Goal: Find specific page/section: Find specific page/section

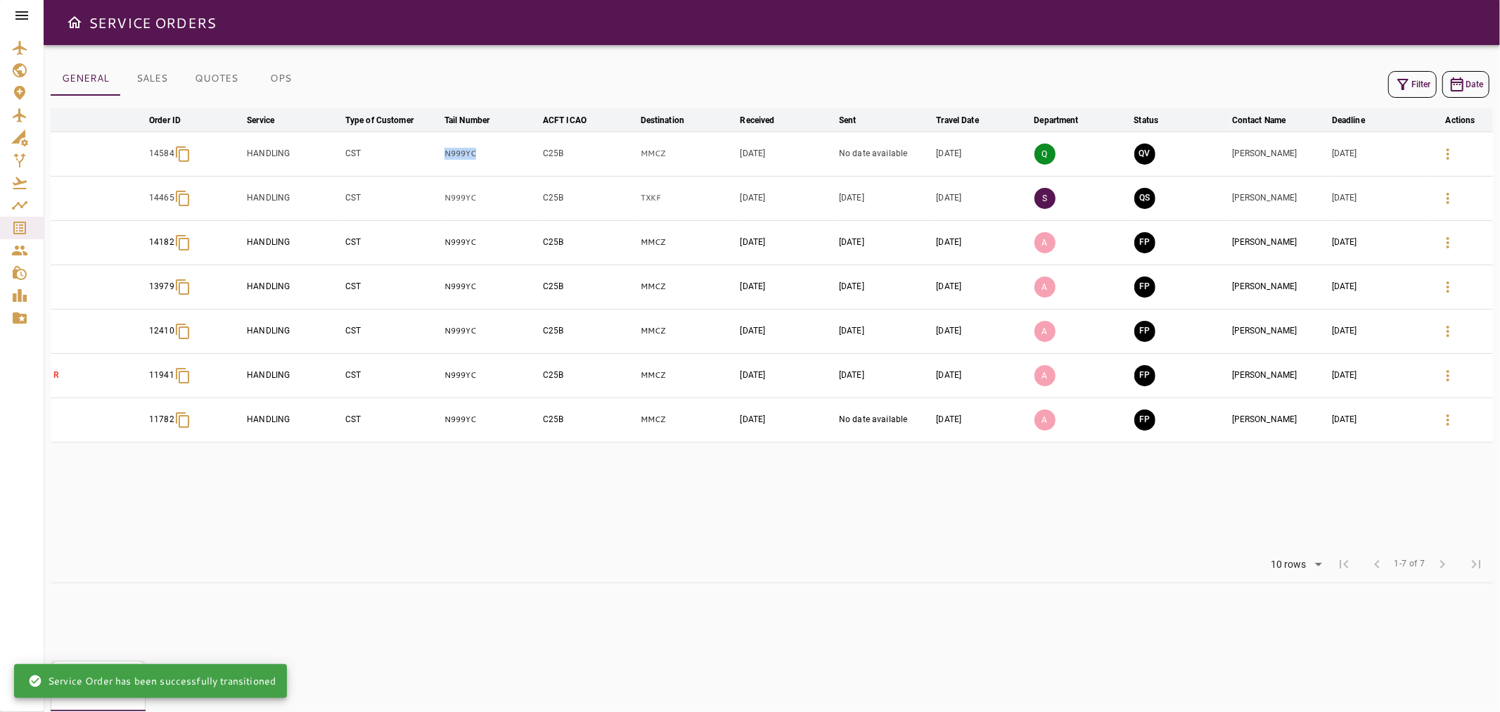
click at [24, 14] on icon at bounding box center [21, 15] width 17 height 17
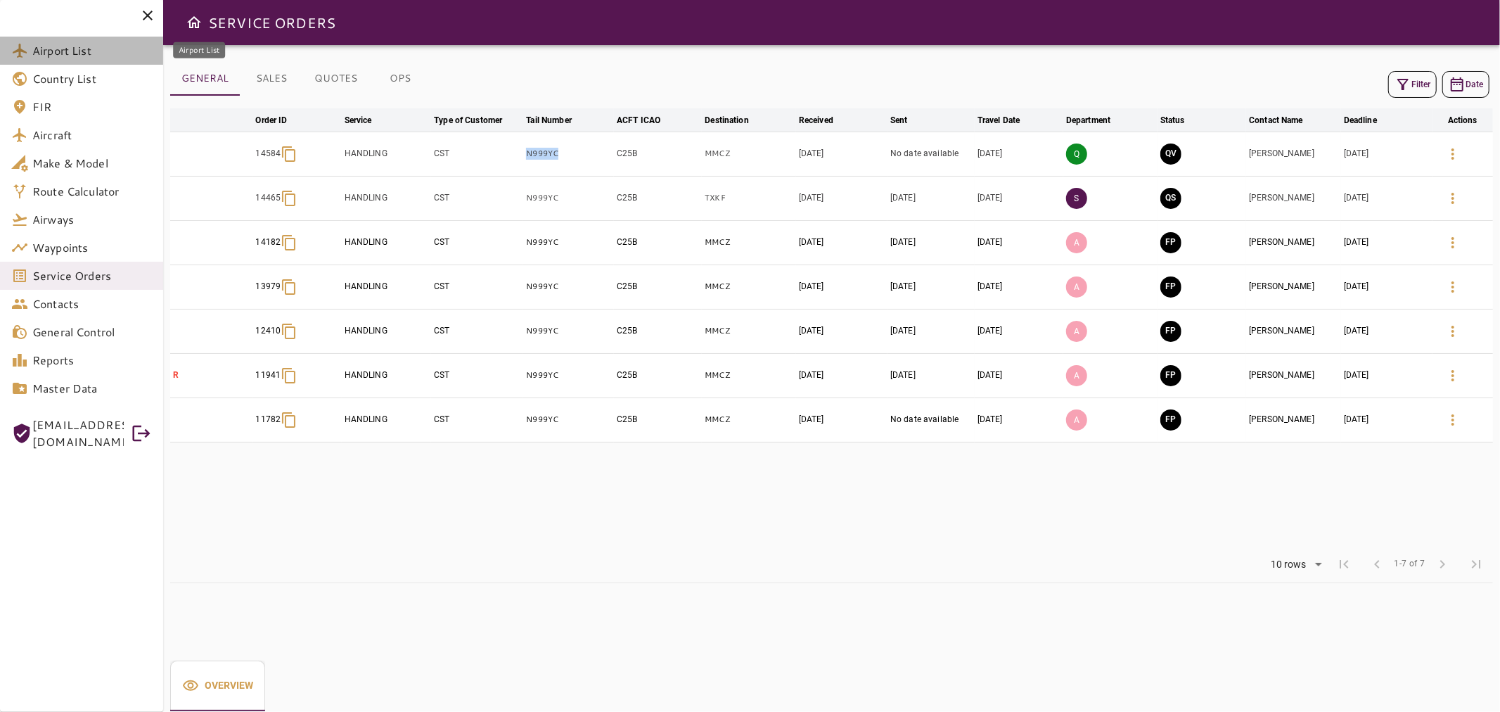
click at [87, 42] on span "Airport List" at bounding box center [92, 50] width 120 height 17
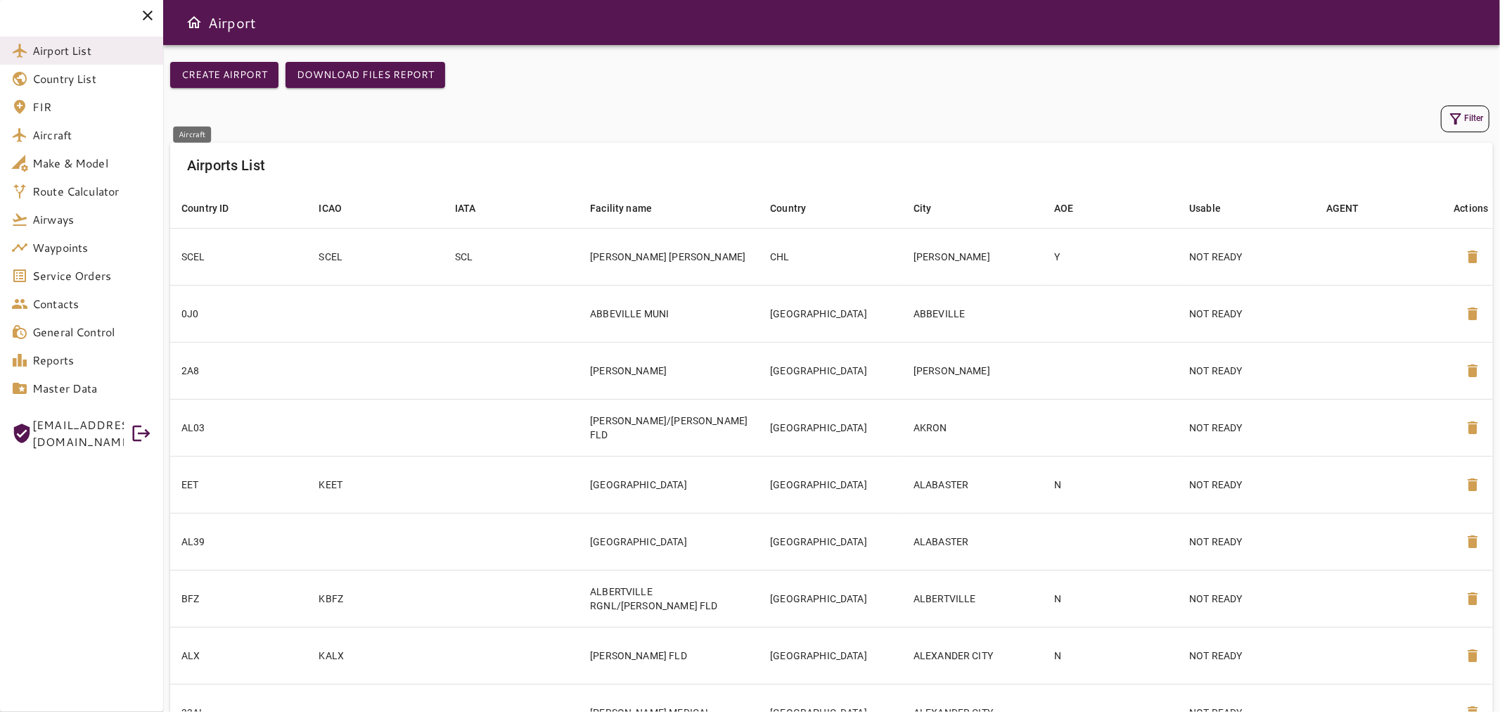
click at [103, 137] on span "Aircraft" at bounding box center [92, 135] width 120 height 17
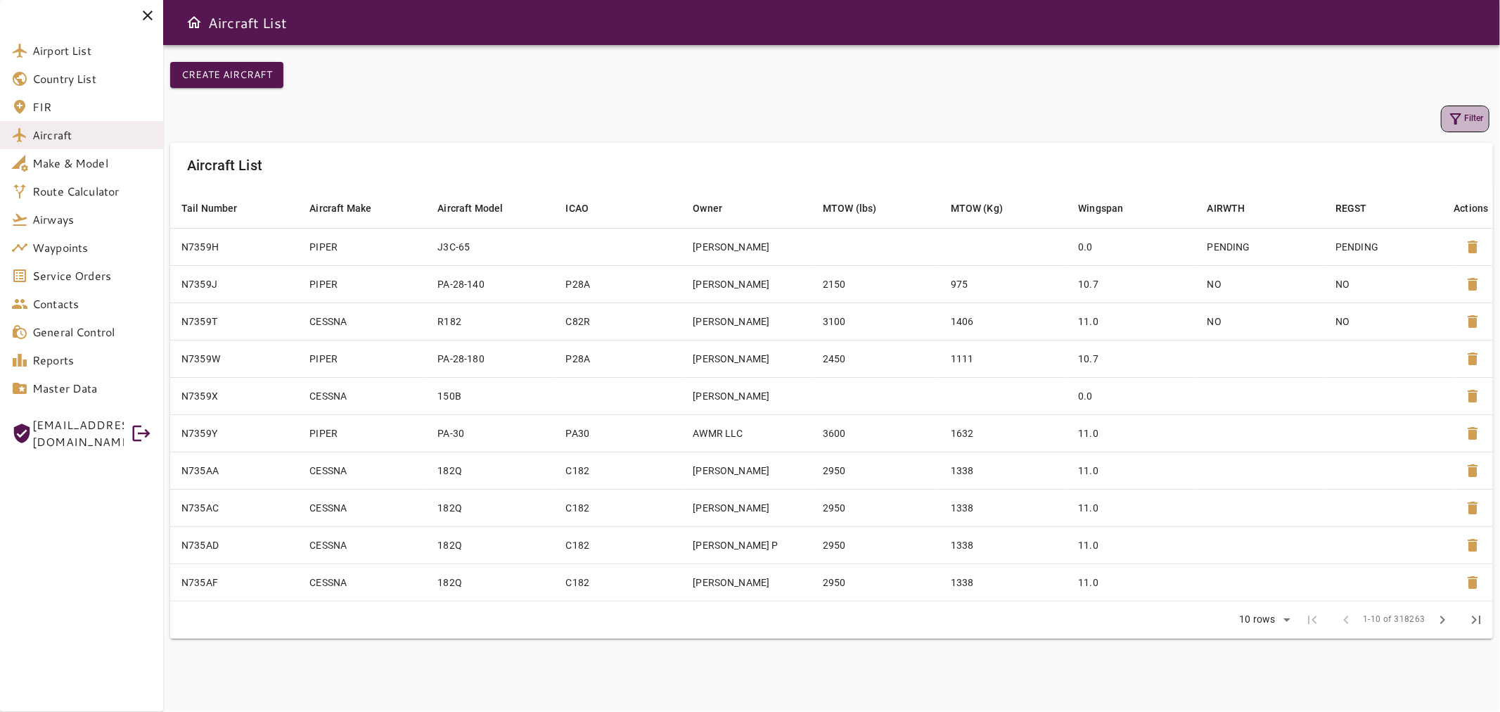
click at [1461, 125] on icon "button" at bounding box center [1455, 118] width 17 height 17
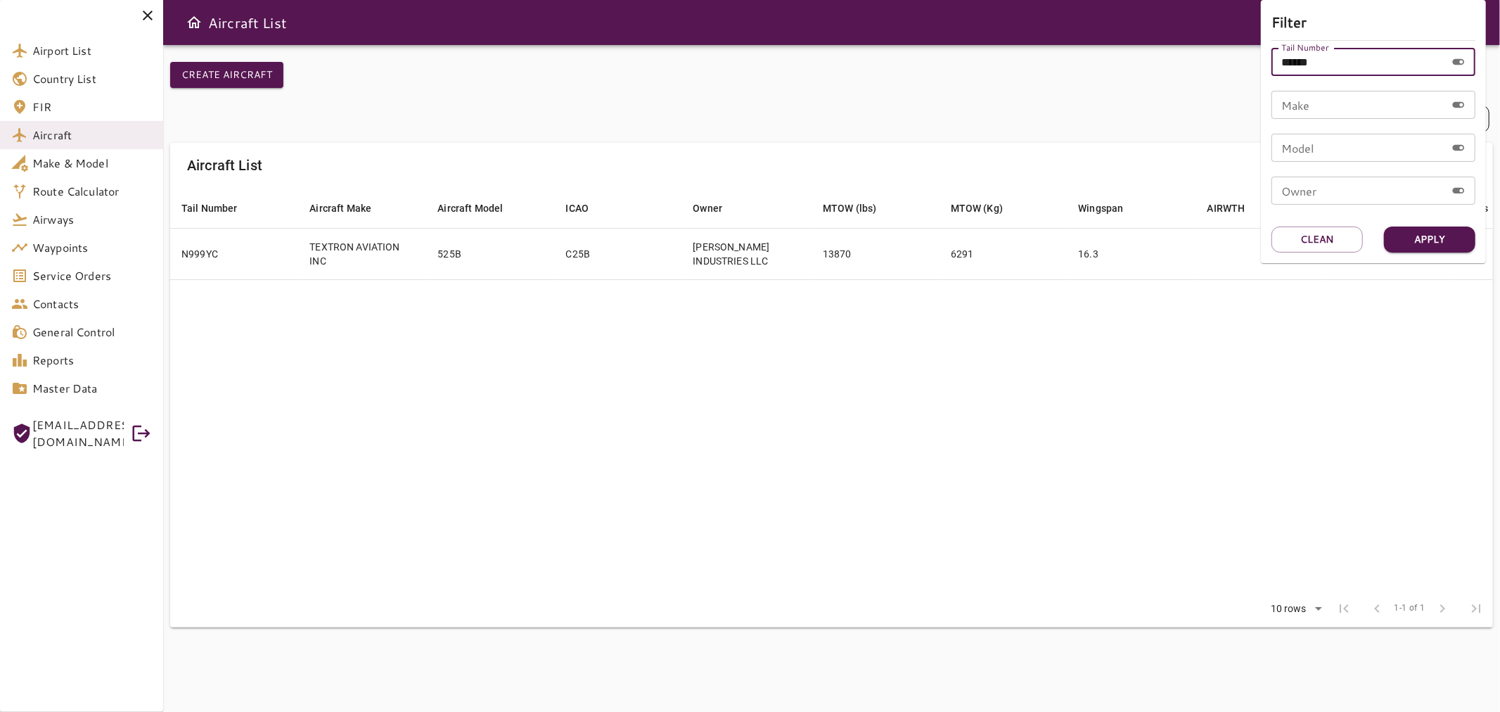
drag, startPoint x: 1300, startPoint y: 64, endPoint x: 1256, endPoint y: 69, distance: 43.9
click at [1256, 69] on div "Filter Tail Number ****** Tail Number Make Make Model Model Owner Owner Apply C…" at bounding box center [750, 356] width 1500 height 712
paste input "text"
type input "*****"
click at [1453, 229] on button "Apply" at bounding box center [1429, 239] width 91 height 26
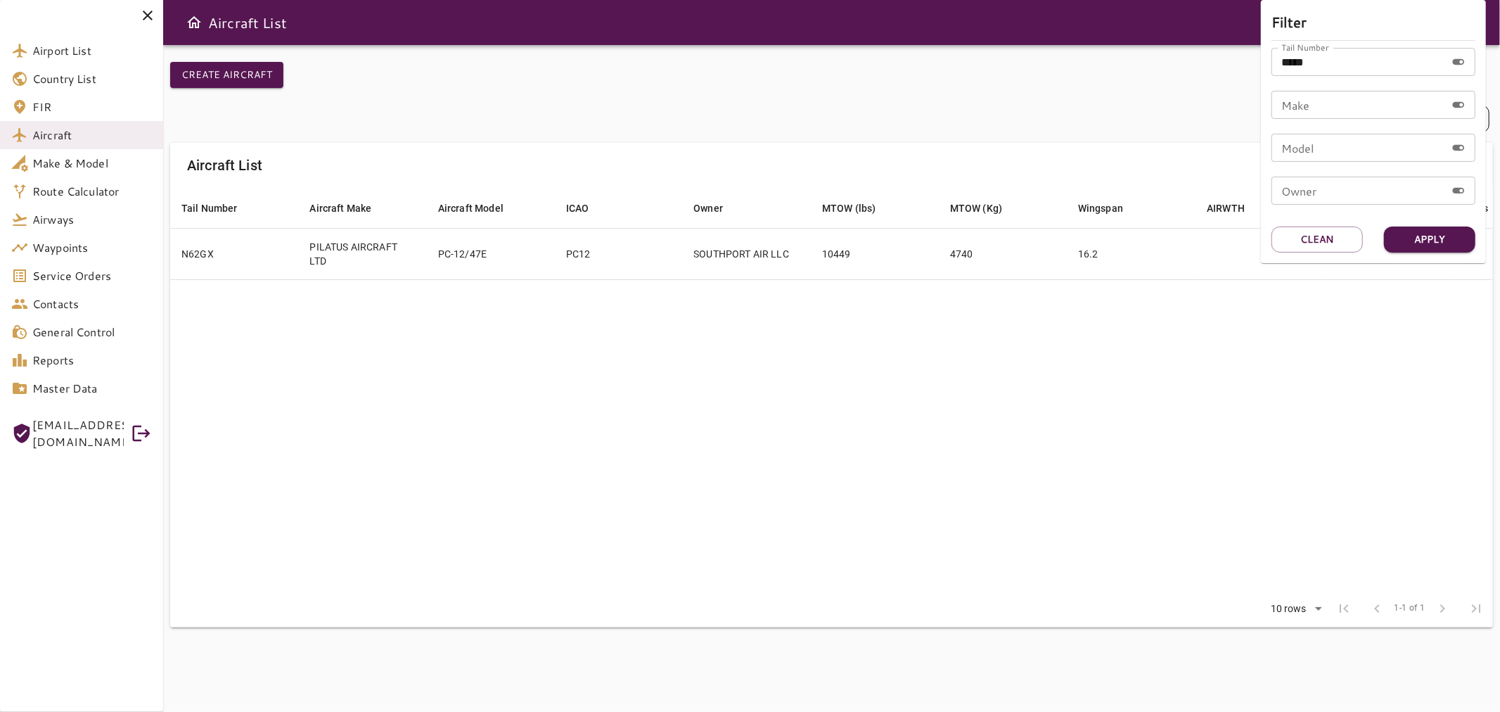
drag, startPoint x: 605, startPoint y: 260, endPoint x: 556, endPoint y: 261, distance: 48.5
click at [556, 261] on div at bounding box center [750, 356] width 1500 height 712
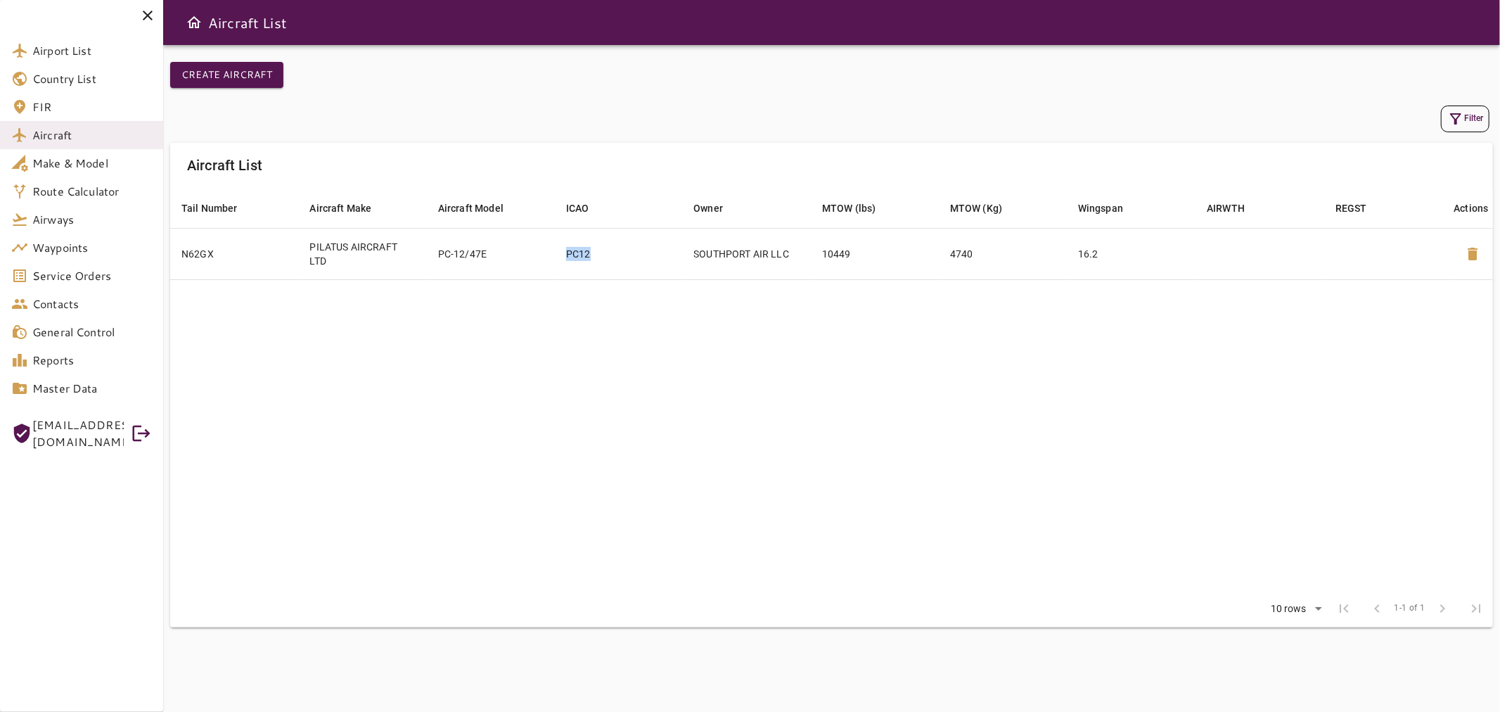
drag, startPoint x: 609, startPoint y: 252, endPoint x: 558, endPoint y: 257, distance: 51.6
click at [558, 257] on td "PC12" at bounding box center [618, 253] width 127 height 51
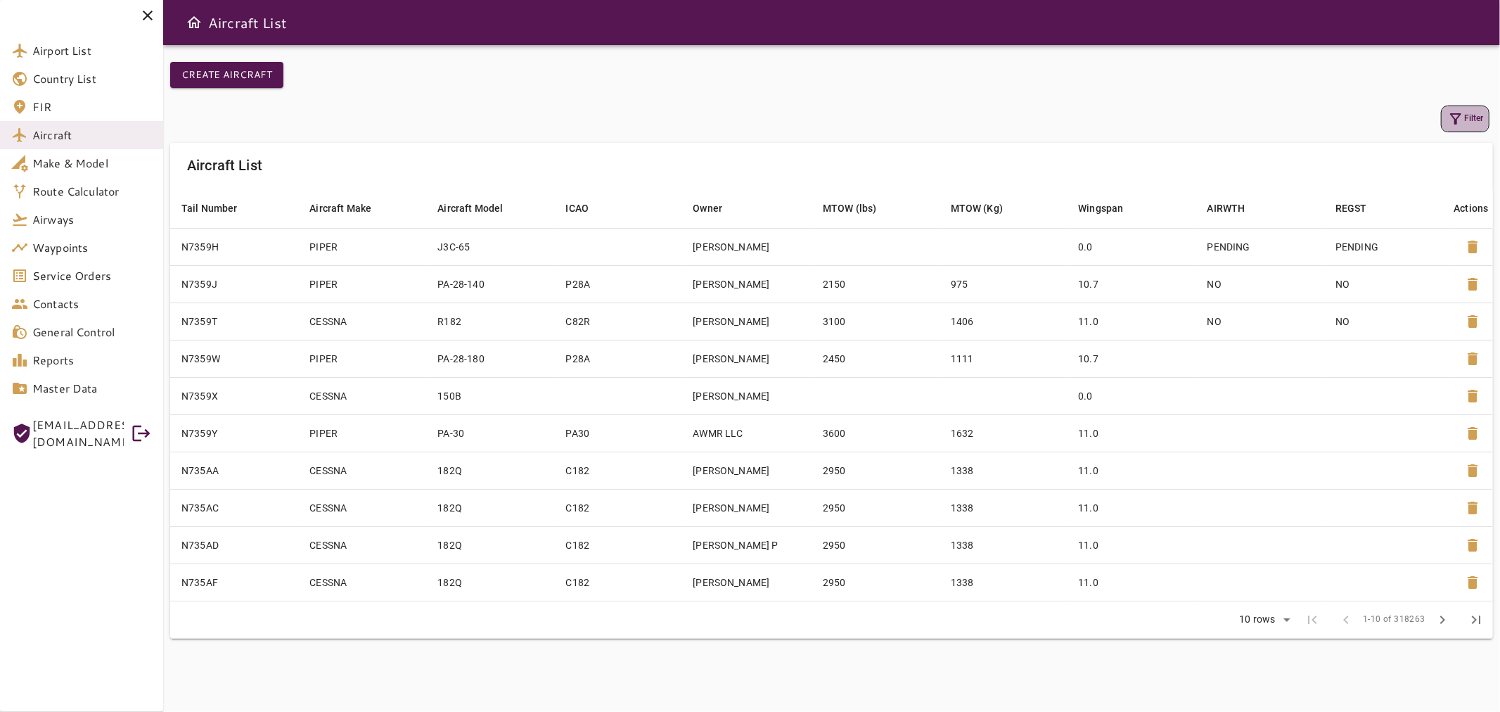
click at [1467, 118] on button "Filter" at bounding box center [1465, 118] width 49 height 27
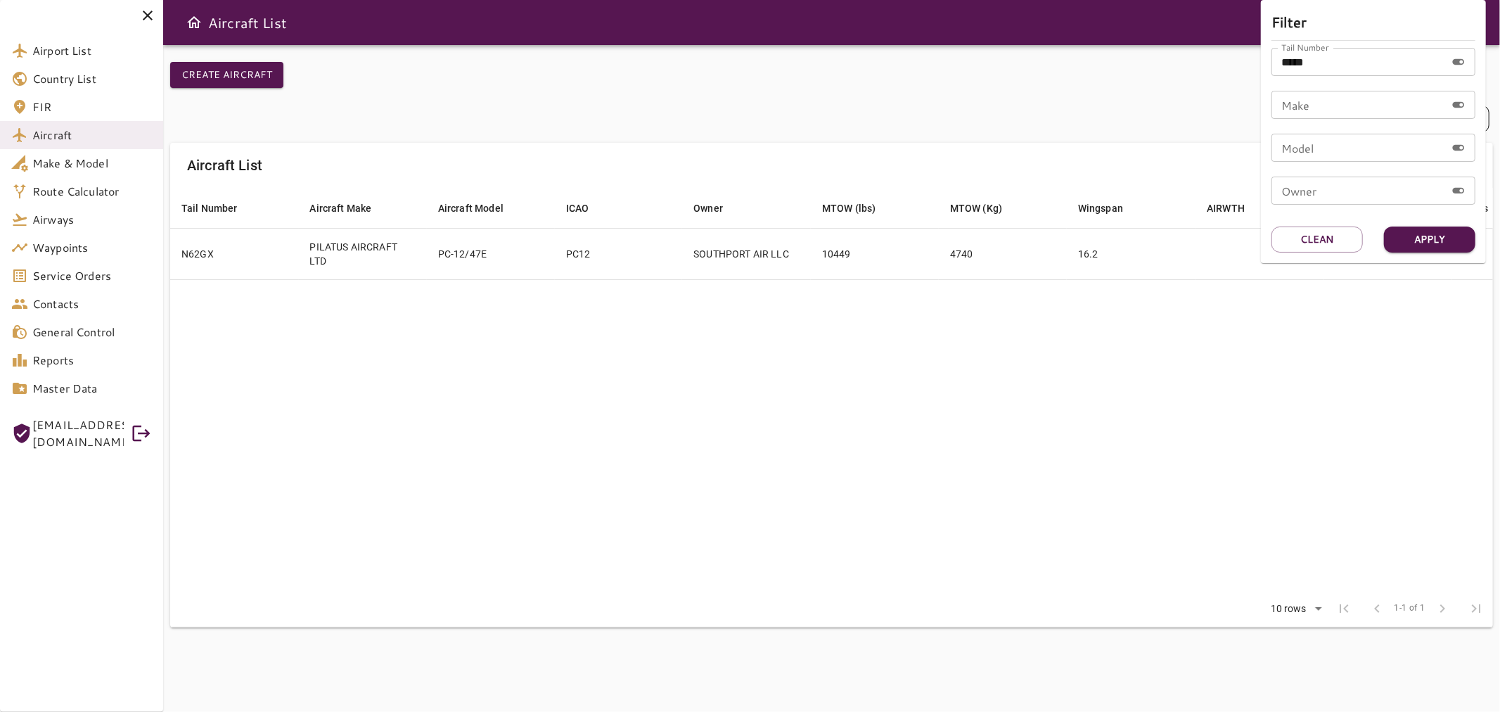
click at [1091, 65] on div at bounding box center [750, 356] width 1500 height 712
